Goal: Complete application form

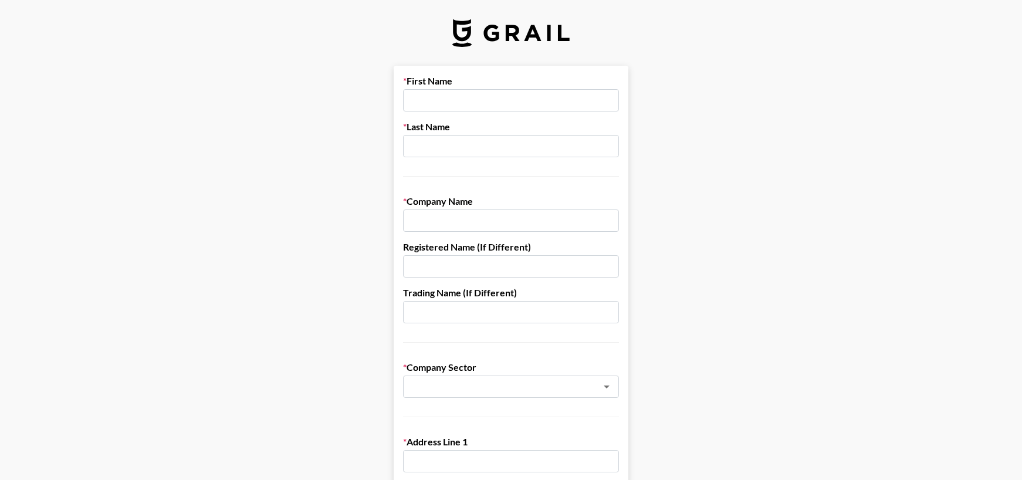
click at [451, 100] on input "text" at bounding box center [511, 100] width 216 height 22
type input "Hollywood"
click at [443, 143] on input "text" at bounding box center [511, 146] width 216 height 22
type input "Branded"
click at [440, 222] on input "text" at bounding box center [511, 220] width 216 height 22
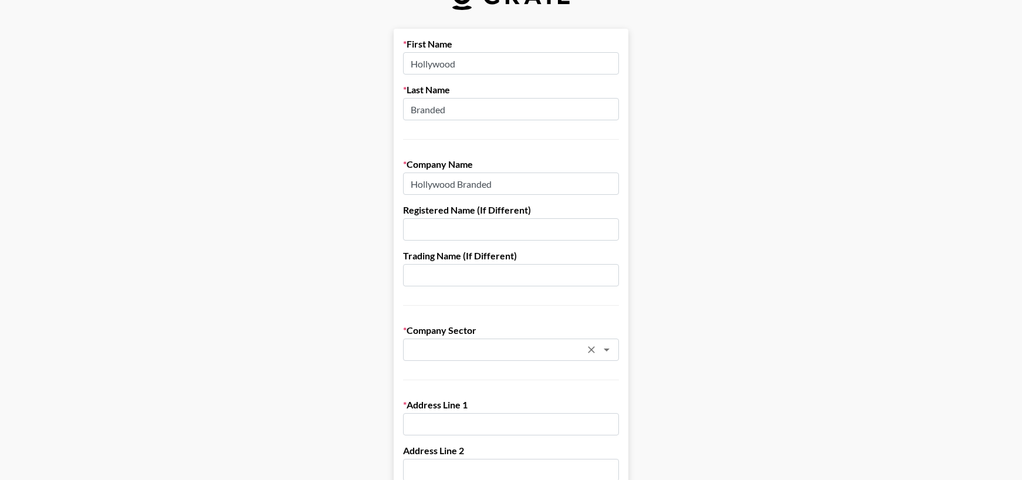
scroll to position [38, 0]
type input "Hollywood Branded"
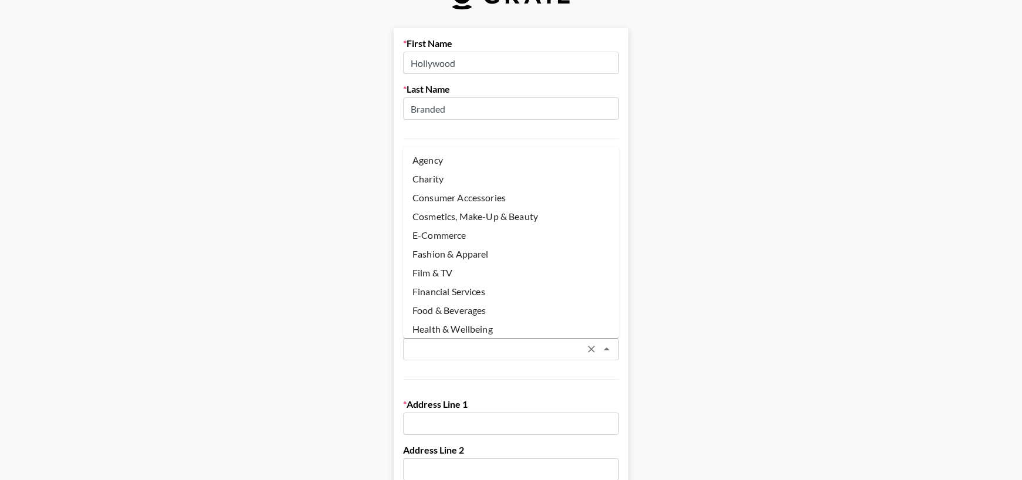
click at [441, 351] on input "text" at bounding box center [495, 349] width 171 height 13
click at [436, 165] on li "Agency" at bounding box center [511, 160] width 216 height 19
type input "Agency"
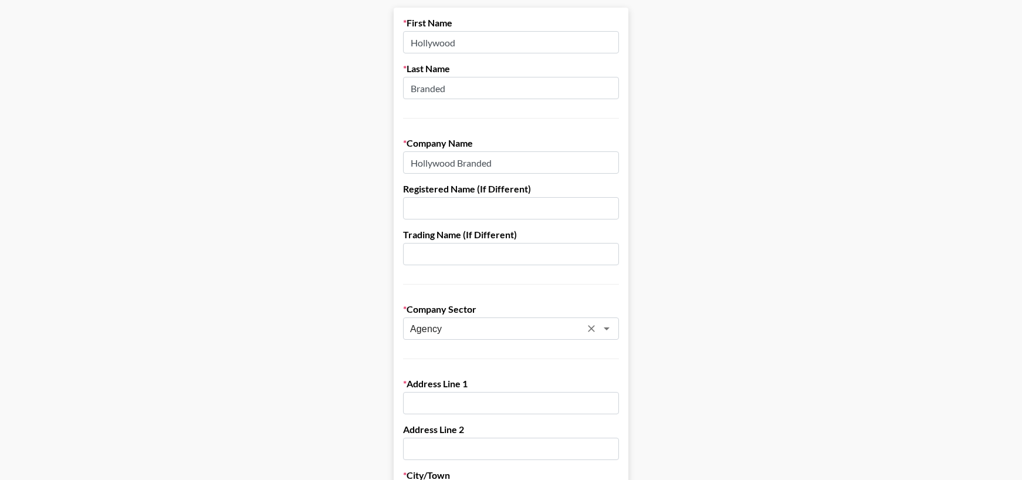
scroll to position [65, 0]
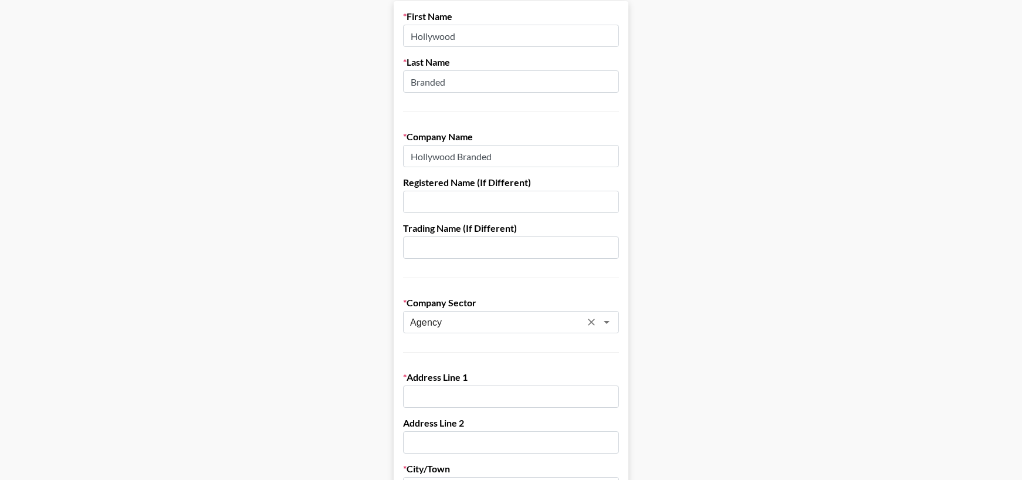
click at [436, 395] on input "text" at bounding box center [511, 396] width 216 height 22
type input "[STREET_ADDRESS]"
type input "[PERSON_NAME]"
type input "[GEOGRAPHIC_DATA]"
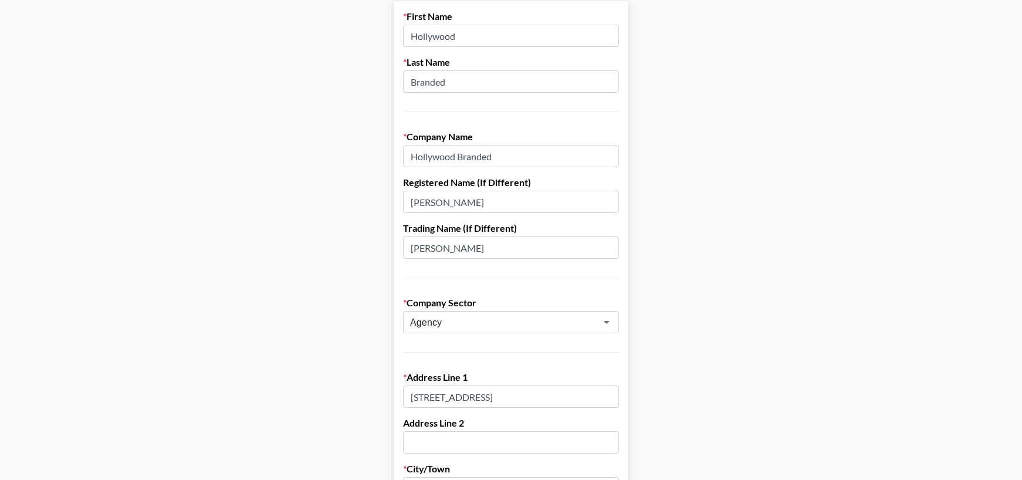
type input "[US_STATE]"
type input "90277"
type input "[EMAIL_ADDRESS][DOMAIN_NAME]"
type input "4084997975"
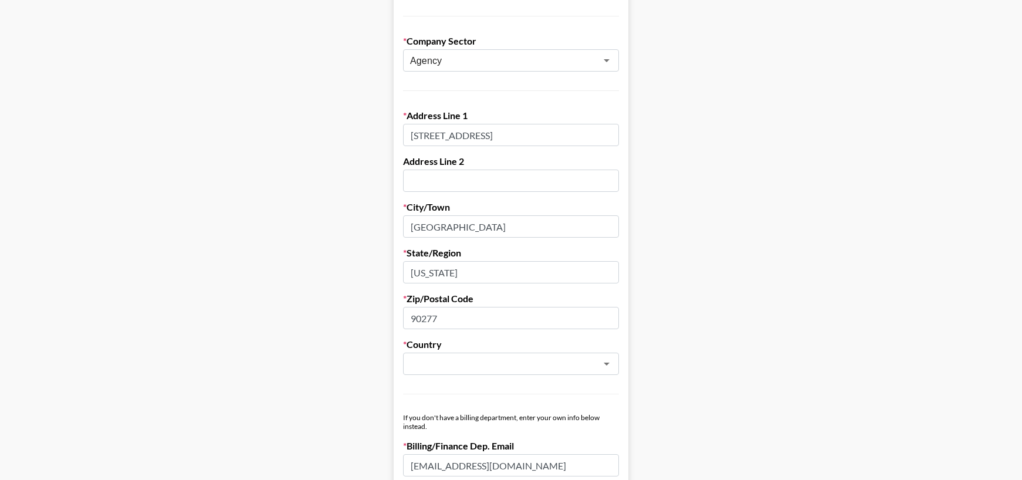
scroll to position [328, 0]
click at [489, 351] on div "​" at bounding box center [511, 362] width 216 height 22
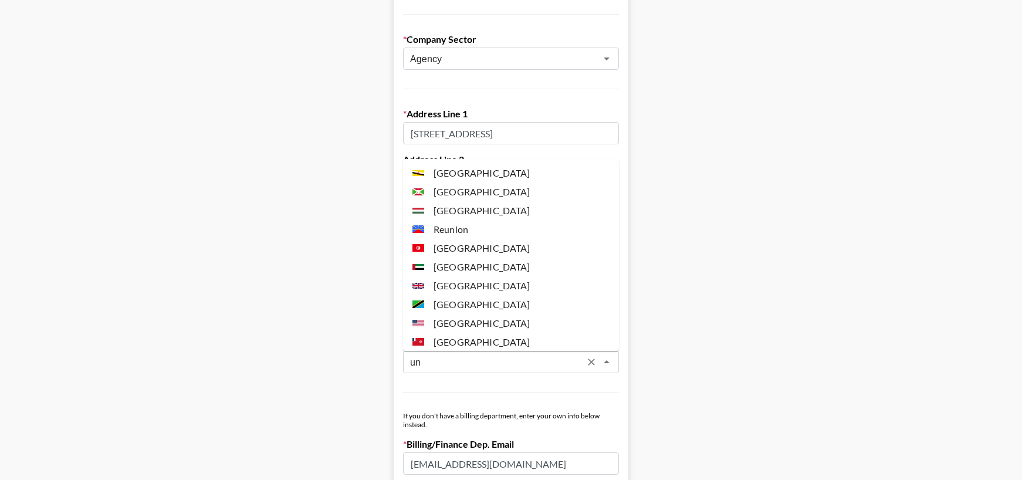
click at [489, 319] on li "[GEOGRAPHIC_DATA]" at bounding box center [511, 323] width 216 height 19
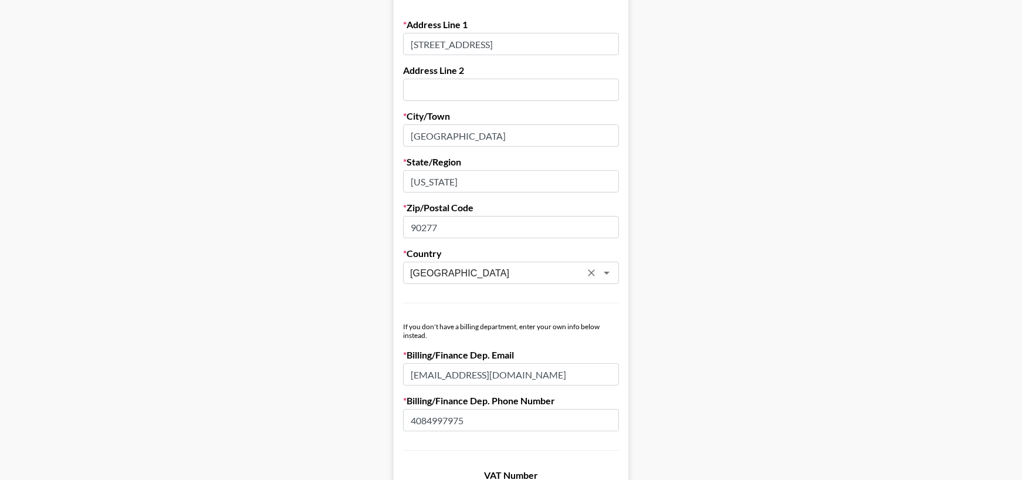
scroll to position [435, 0]
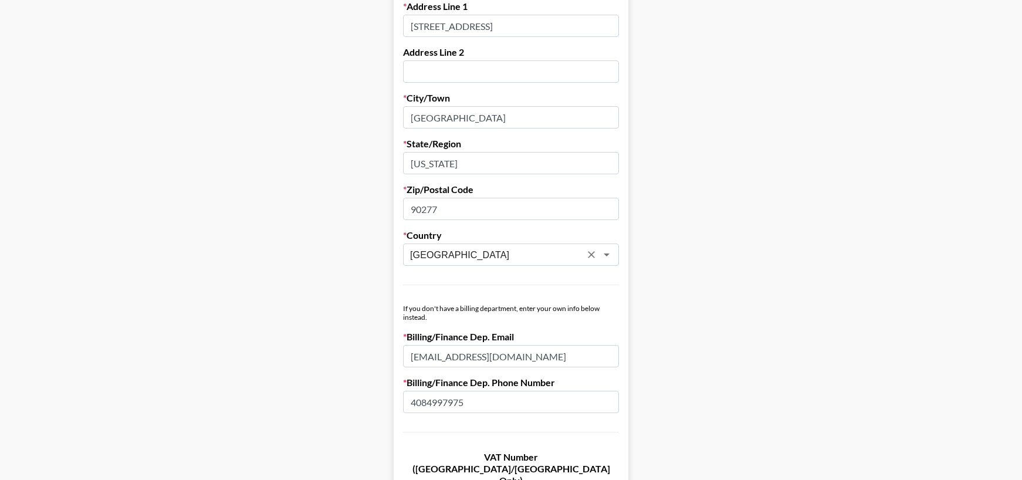
type input "[GEOGRAPHIC_DATA]"
click at [421, 359] on input "[EMAIL_ADDRESS][DOMAIN_NAME]" at bounding box center [511, 356] width 216 height 22
type input "[EMAIL_ADDRESS][DOMAIN_NAME]"
click at [422, 399] on input "4084997975" at bounding box center [511, 402] width 216 height 22
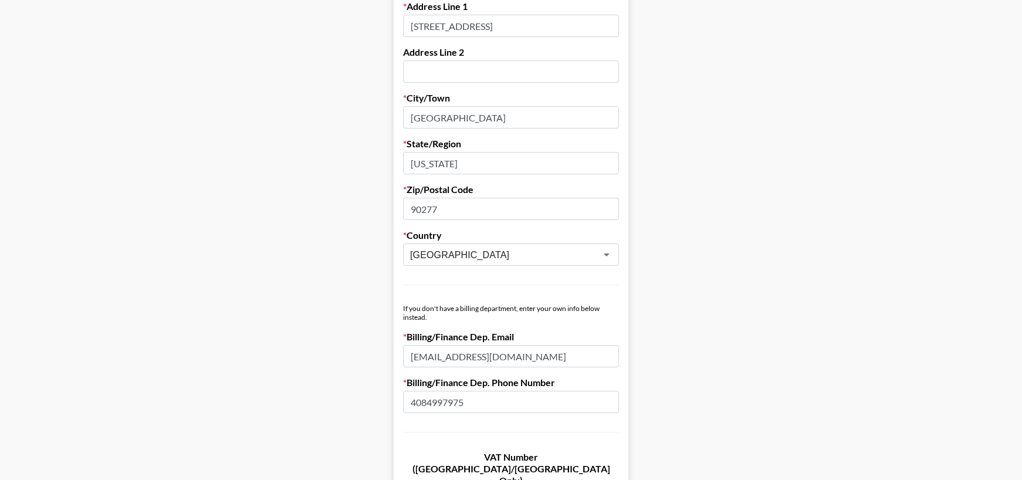
click at [422, 399] on input "4084997975" at bounding box center [511, 402] width 216 height 22
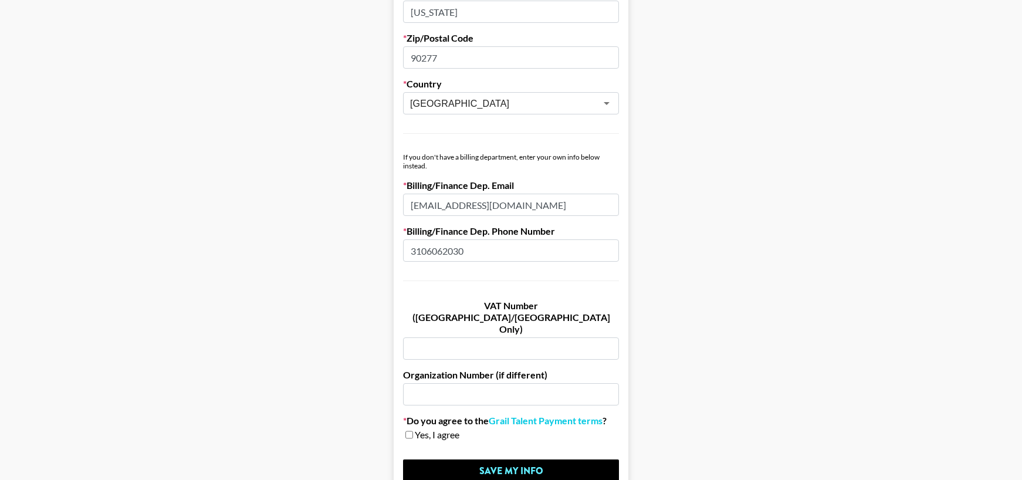
scroll to position [592, 0]
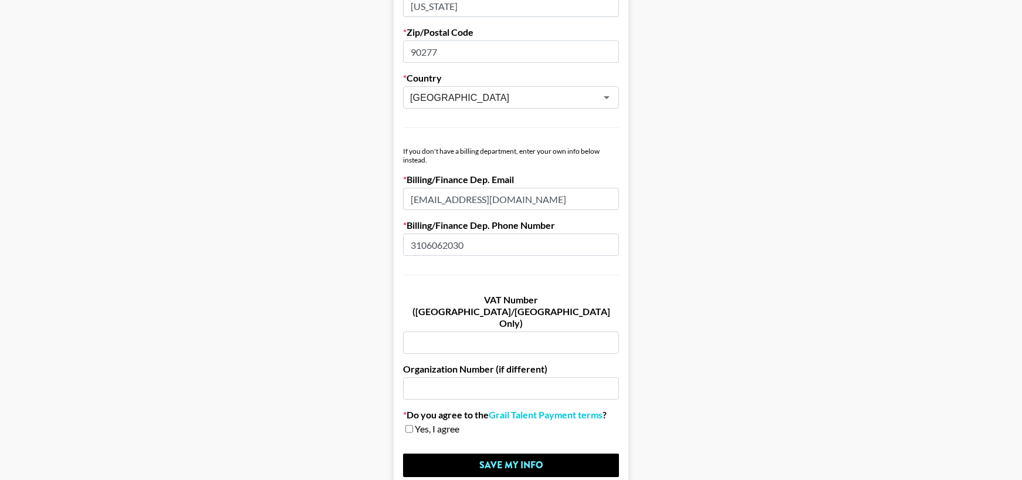
type input "3106062030"
click at [409, 425] on input "checkbox" at bounding box center [409, 429] width 8 height 8
checkbox input "true"
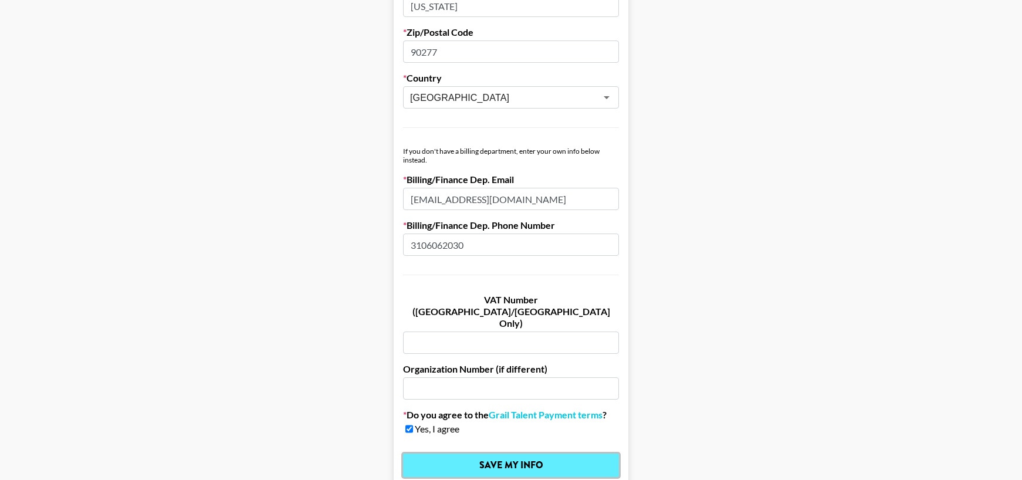
click at [468, 453] on input "Save My Info" at bounding box center [511, 464] width 216 height 23
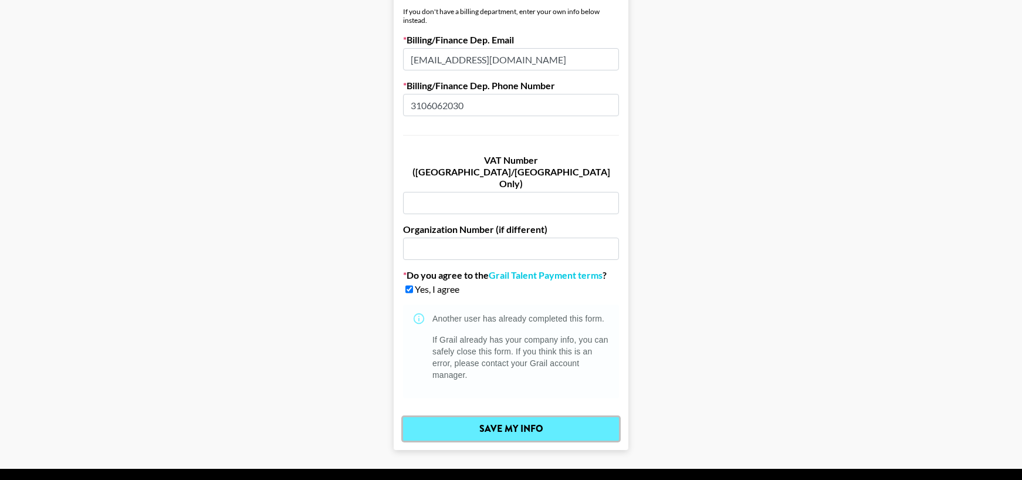
scroll to position [744, 0]
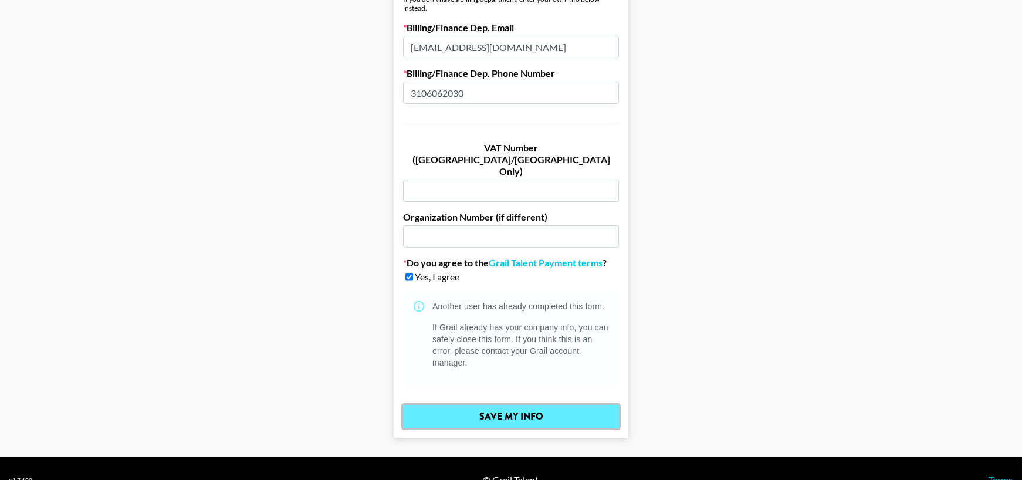
click at [490, 405] on input "Save My Info" at bounding box center [511, 416] width 216 height 23
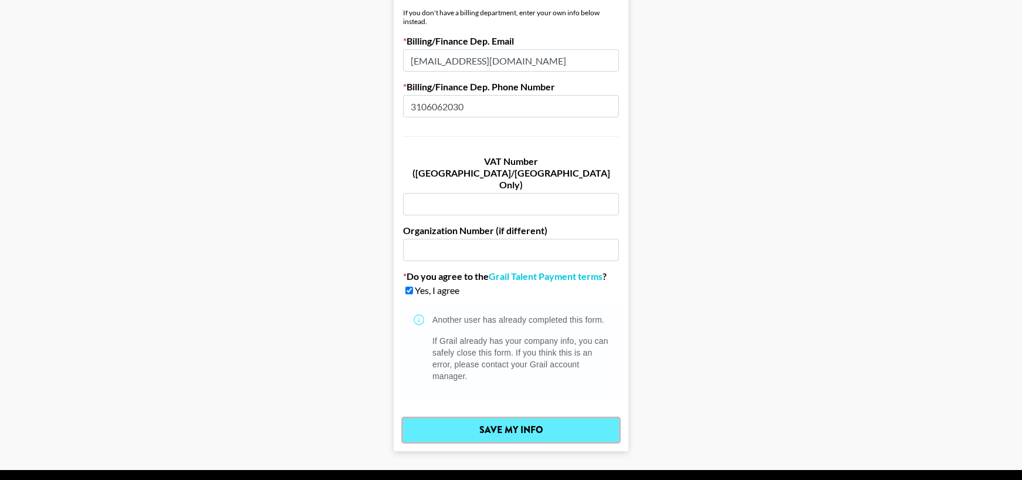
scroll to position [0, 0]
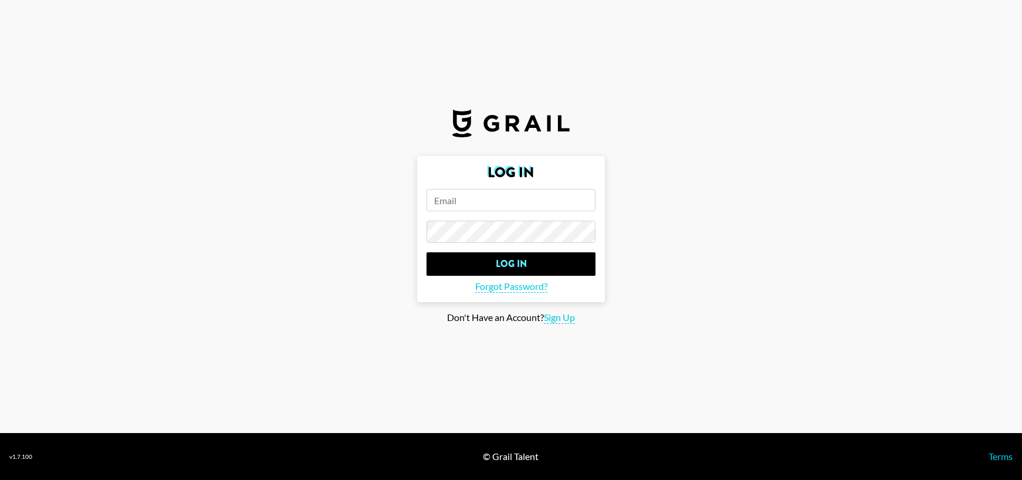
click at [479, 193] on input "email" at bounding box center [510, 200] width 169 height 22
type input "a"
type input "i"
click at [510, 287] on span "Forgot Password?" at bounding box center [511, 286] width 72 height 12
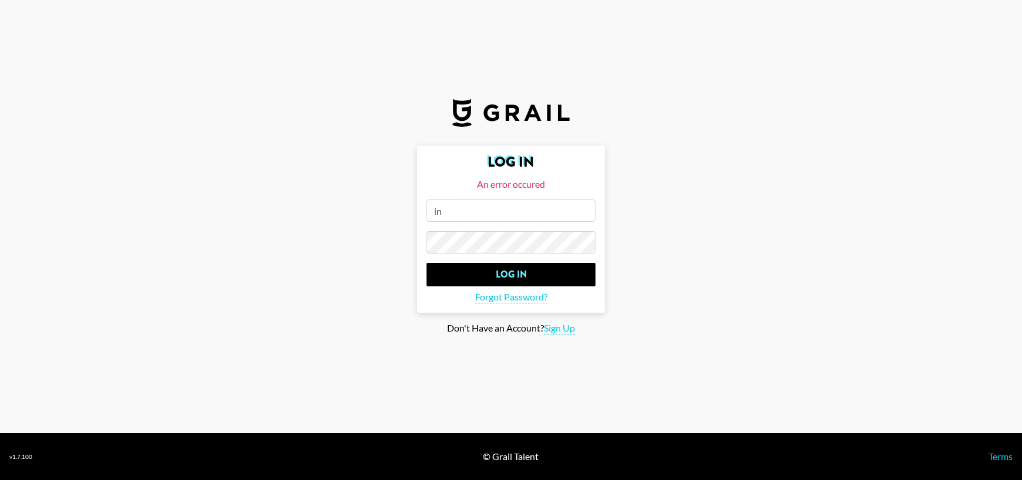
click at [484, 216] on input "in" at bounding box center [510, 210] width 169 height 22
click at [499, 300] on span "Forgot Password?" at bounding box center [511, 297] width 72 height 12
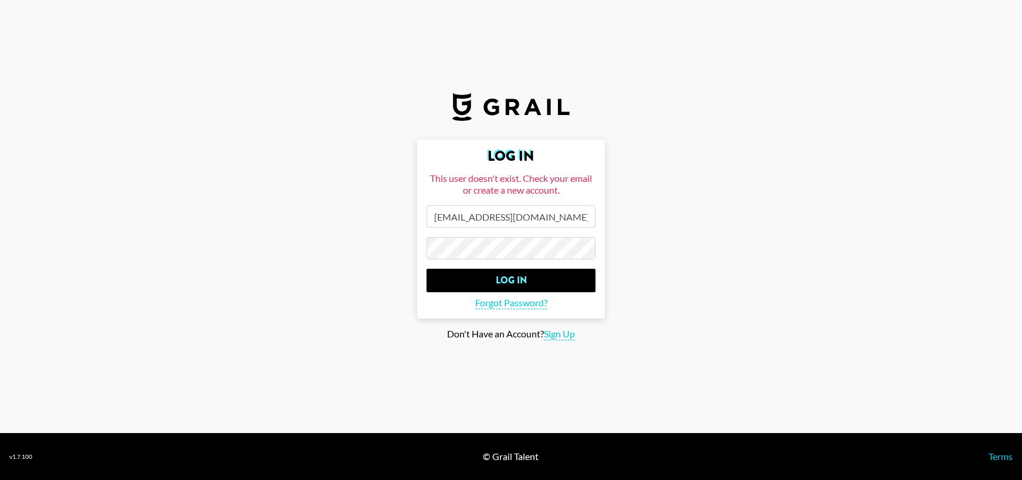
click at [449, 218] on input "info@hollywoodbranded.com" at bounding box center [510, 216] width 169 height 22
drag, startPoint x: 449, startPoint y: 218, endPoint x: 426, endPoint y: 218, distance: 22.9
click at [426, 218] on form "Log In This user doesn't exist. Check your email or create a new account. info@…" at bounding box center [511, 229] width 188 height 179
type input "alyssa@hollywoodbranded.com"
click at [527, 302] on span "Forgot Password?" at bounding box center [511, 303] width 72 height 12
